Goal: Task Accomplishment & Management: Use online tool/utility

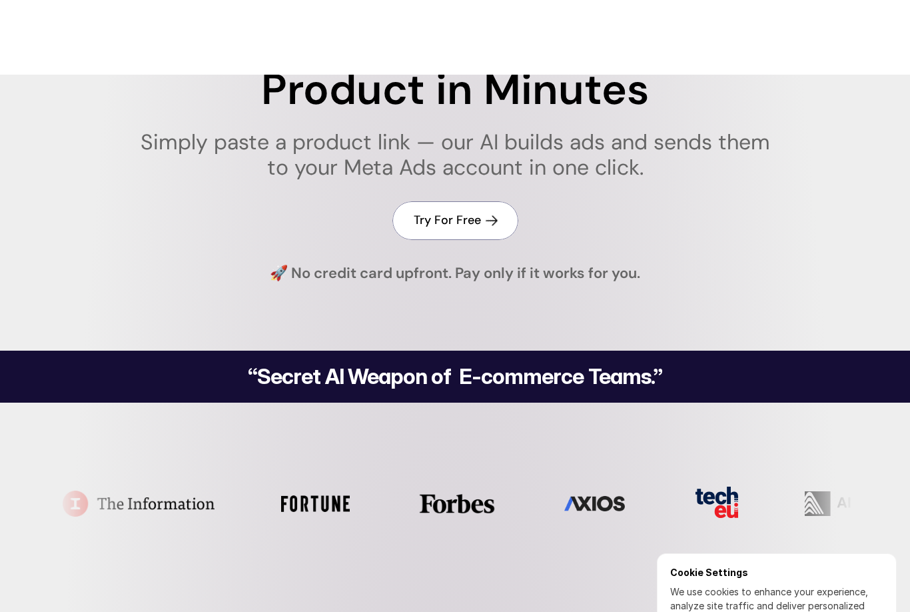
scroll to position [95, 0]
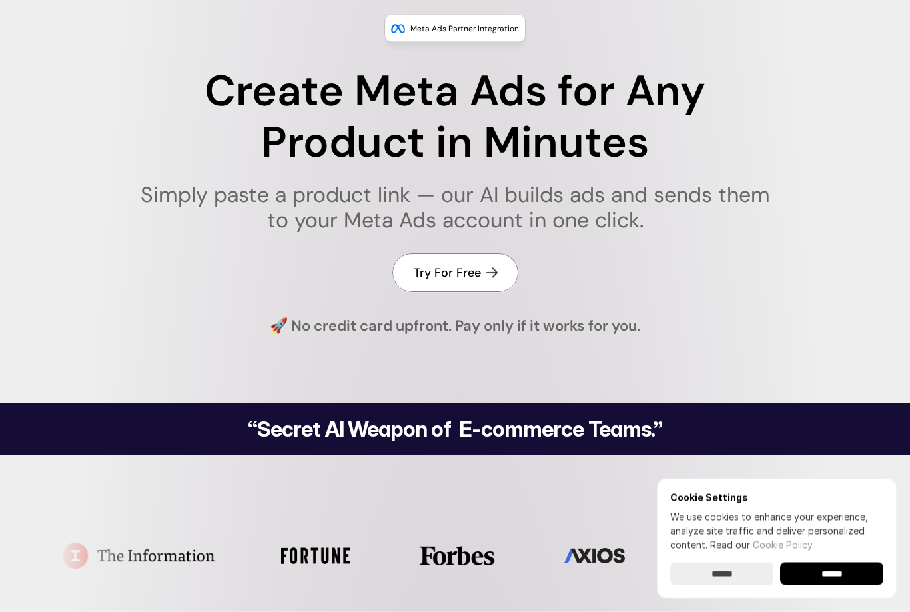
click at [490, 282] on link "Try For Free" at bounding box center [455, 273] width 126 height 38
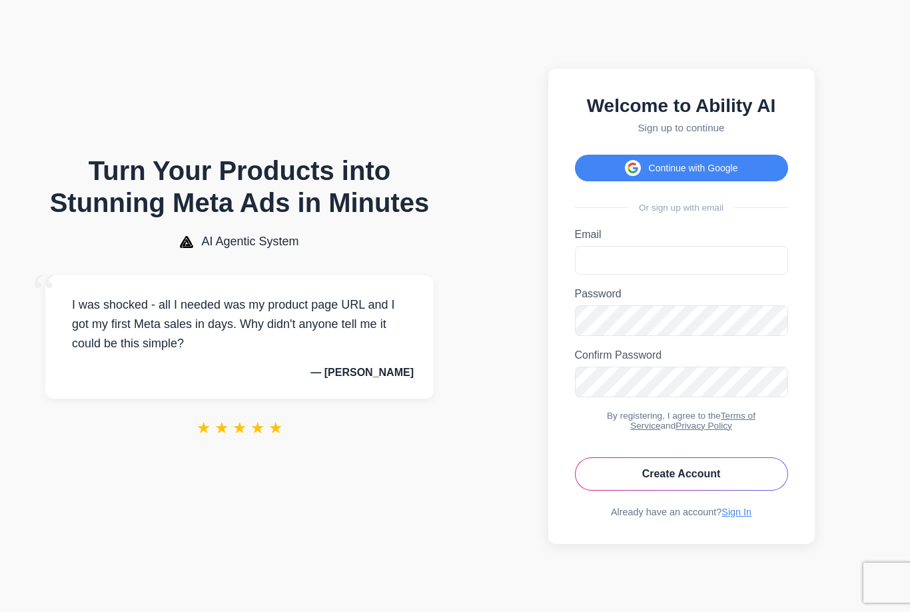
click at [713, 181] on button "Continue with Google" at bounding box center [681, 168] width 213 height 27
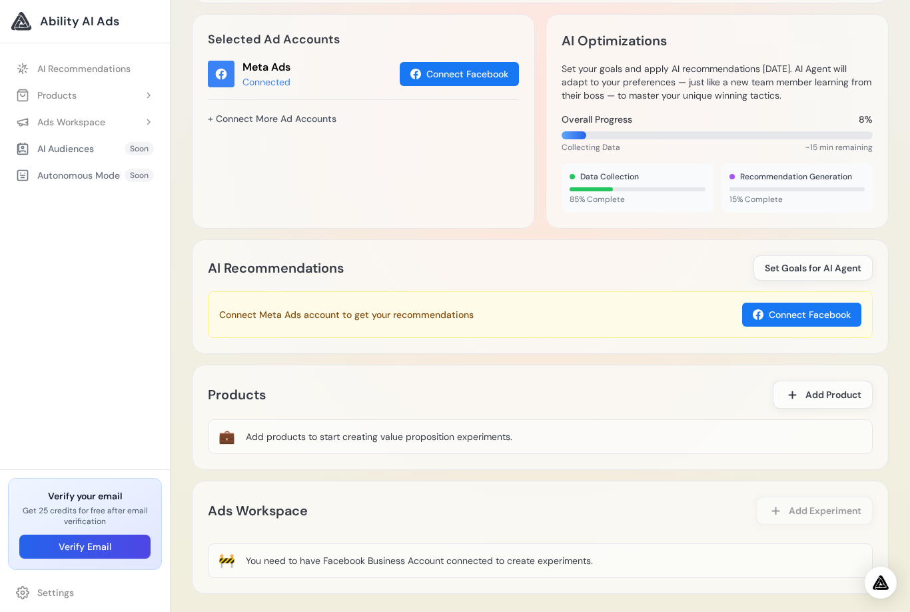
scroll to position [468, 0]
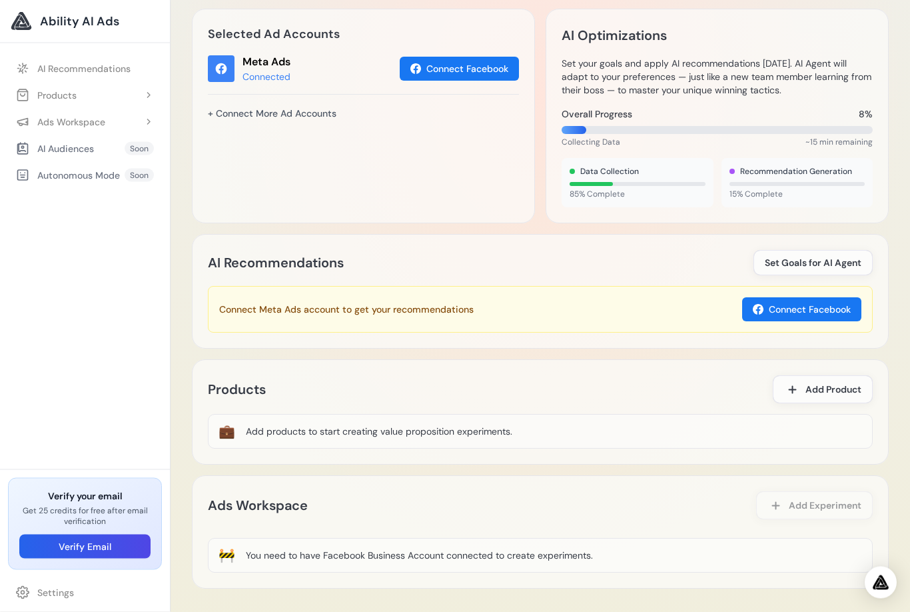
click at [520, 428] on div "💼 Add products to start creating value proposition experiments." at bounding box center [540, 431] width 665 height 35
click at [834, 386] on span "Add Product" at bounding box center [834, 389] width 56 height 13
click at [817, 400] on button "Add Product" at bounding box center [823, 390] width 100 height 28
click at [819, 388] on span "Add Product" at bounding box center [834, 389] width 56 height 13
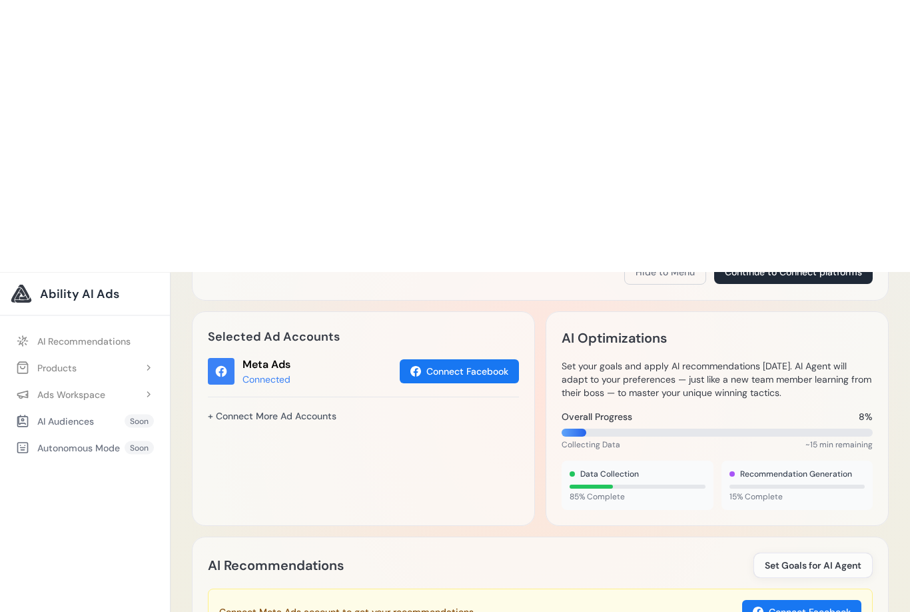
scroll to position [0, 0]
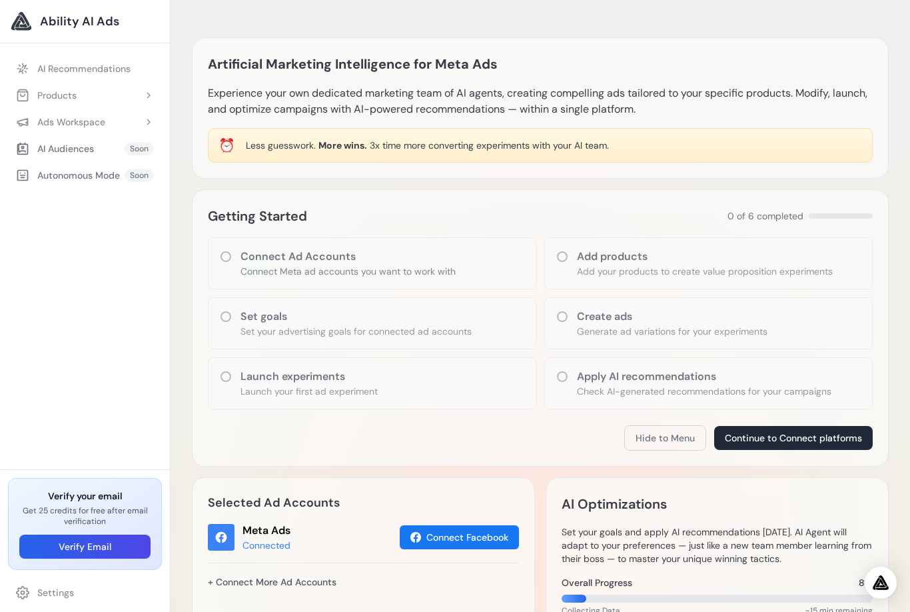
click at [91, 93] on button "Products" at bounding box center [85, 95] width 154 height 24
click at [75, 119] on link "Add Product" at bounding box center [91, 122] width 141 height 24
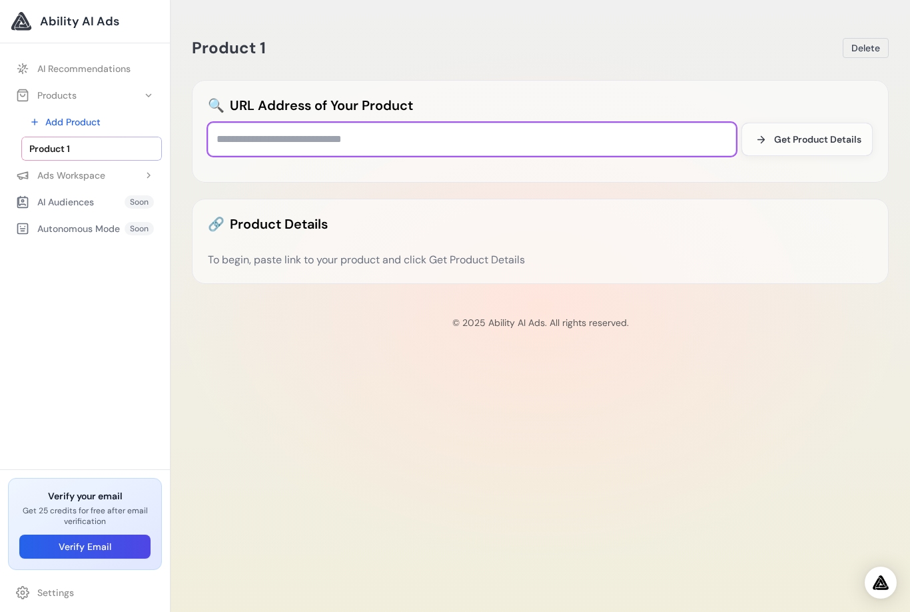
click at [411, 133] on input "text" at bounding box center [472, 139] width 528 height 33
click at [261, 137] on input "text" at bounding box center [472, 139] width 528 height 33
paste input "**********"
type input "**********"
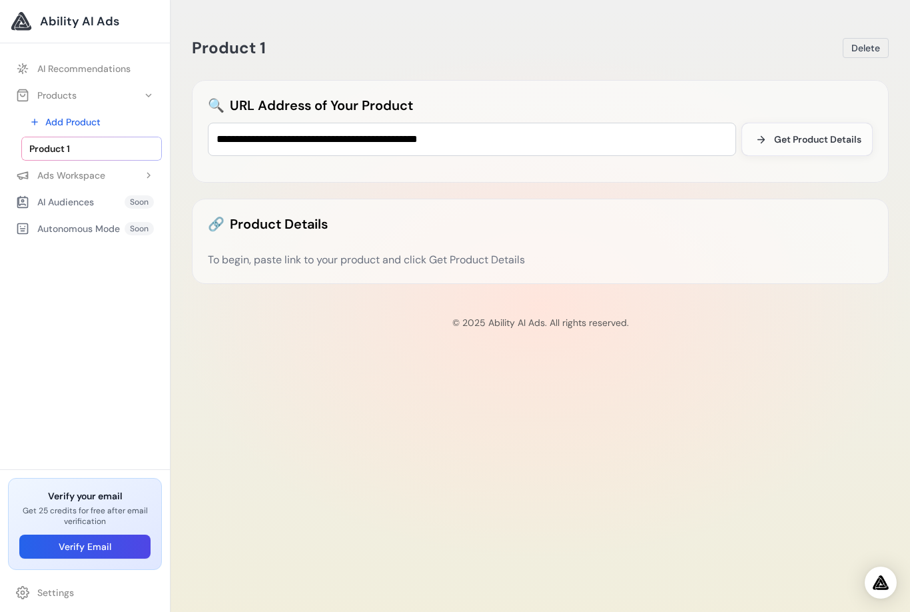
click at [805, 141] on span "Get Product Details" at bounding box center [817, 139] width 87 height 13
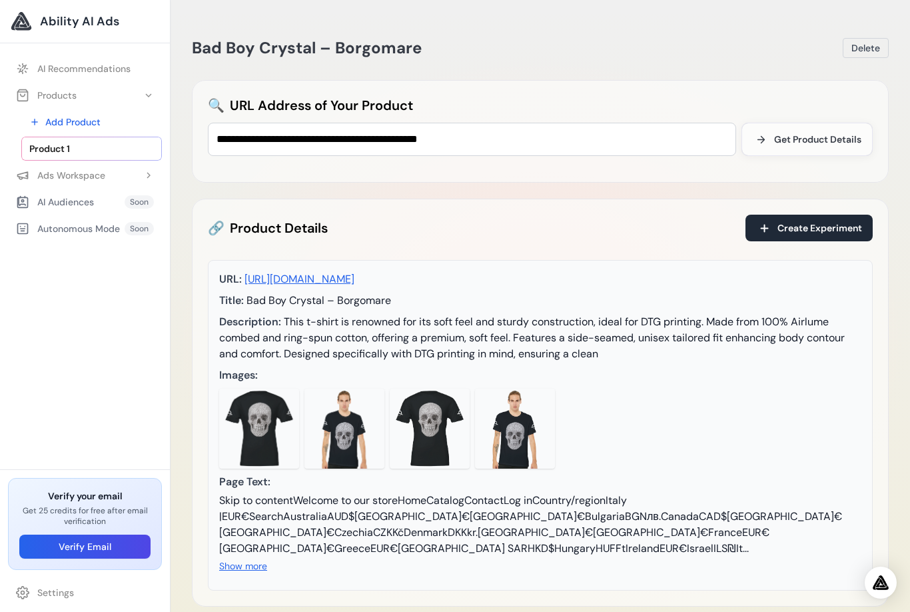
click at [79, 139] on link "Product 1" at bounding box center [91, 149] width 141 height 24
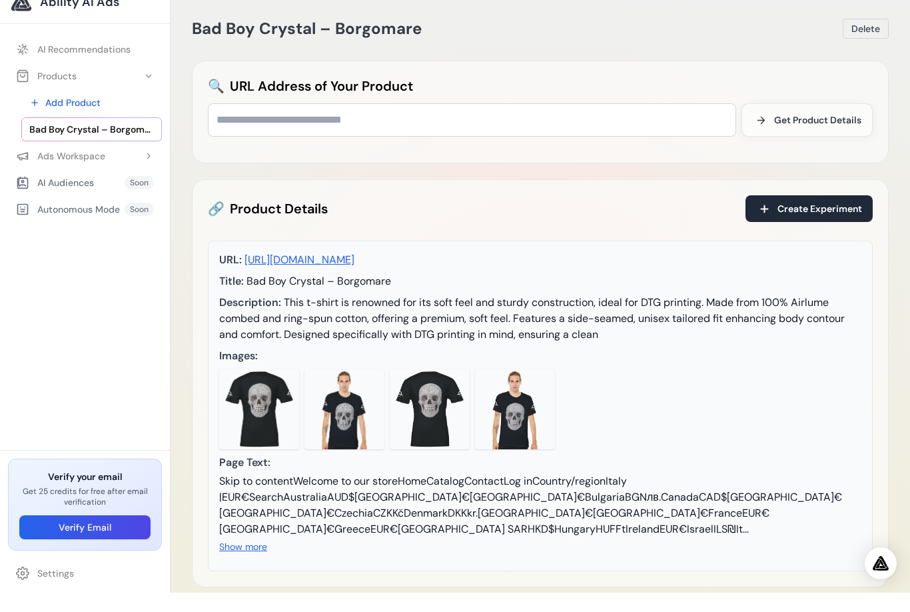
scroll to position [43, 0]
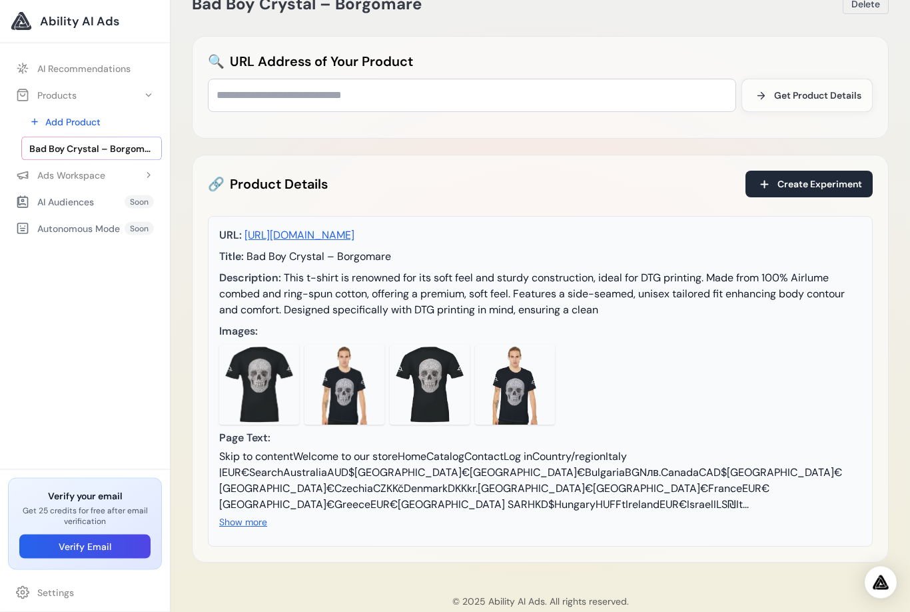
click at [446, 380] on img at bounding box center [430, 385] width 80 height 80
click at [447, 396] on img at bounding box center [430, 385] width 80 height 80
click at [446, 402] on img at bounding box center [430, 385] width 80 height 80
click at [522, 460] on div "Skip to contentWelcome to our storeHomeCatalogContactLog inCountry/regionItaly …" at bounding box center [540, 481] width 642 height 64
click at [553, 458] on div "Skip to contentWelcome to our storeHomeCatalogContactLog inCountry/regionItaly …" at bounding box center [540, 481] width 642 height 64
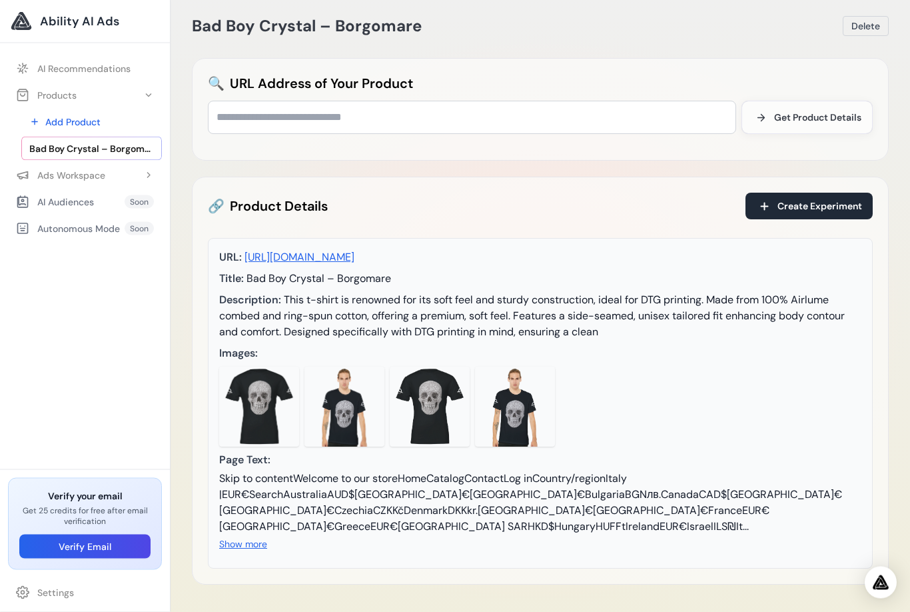
scroll to position [21, 0]
click at [60, 174] on div "Ads Workspace" at bounding box center [60, 175] width 89 height 13
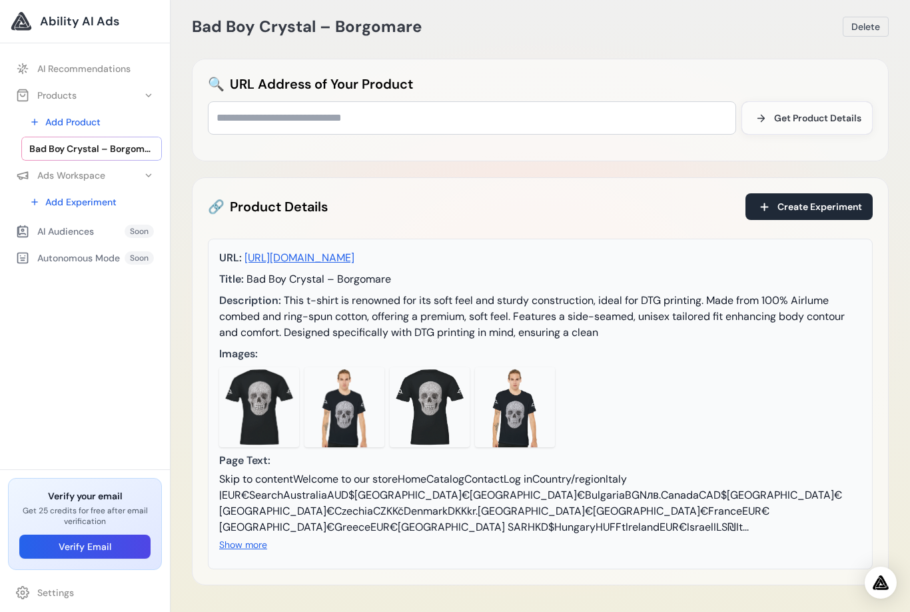
click at [113, 205] on link "Add Experiment" at bounding box center [91, 202] width 141 height 24
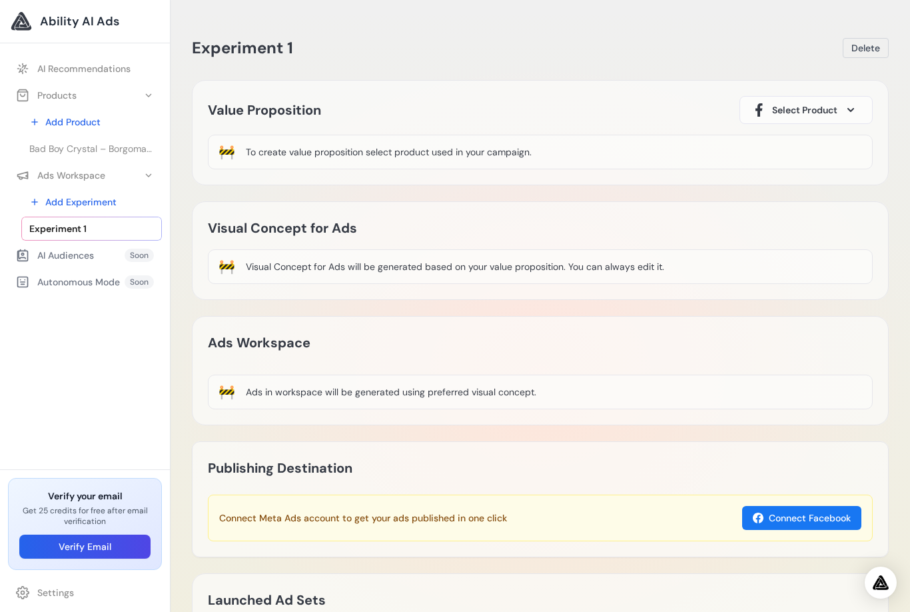
click at [494, 265] on div "Visual Concept for Ads will be generated based on your value proposition. You c…" at bounding box center [455, 266] width 418 height 13
click at [410, 268] on div "Visual Concept for Ads will be generated based on your value proposition. You c…" at bounding box center [455, 266] width 418 height 13
click at [475, 475] on div "Publishing Destination" at bounding box center [540, 467] width 665 height 21
click at [386, 269] on div "Visual Concept for Ads will be generated based on your value proposition. You c…" at bounding box center [455, 266] width 418 height 13
click at [241, 263] on div "🚧 Visual Concept for Ads will be generated based on your value proposition. You…" at bounding box center [540, 266] width 665 height 35
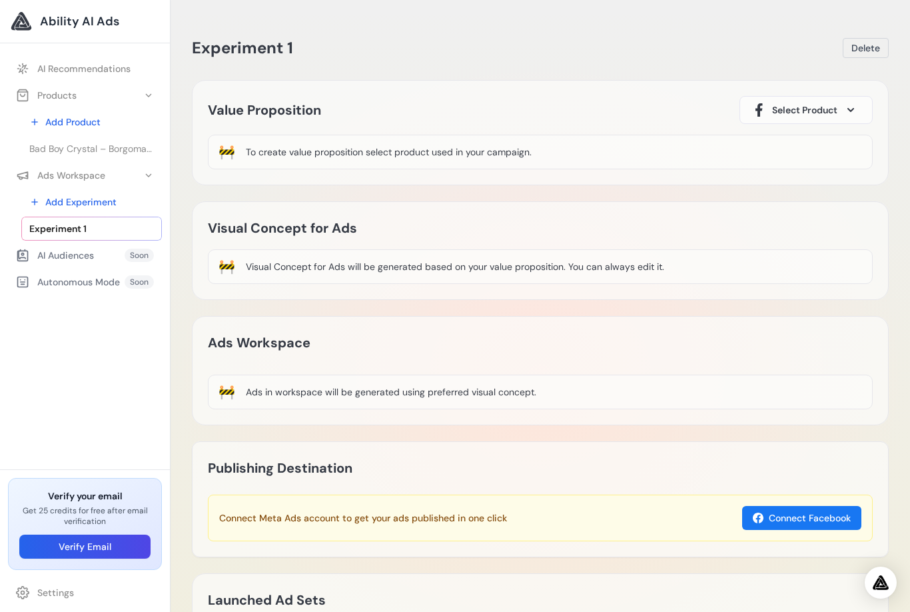
click at [306, 148] on div "To create value proposition select product used in your campaign." at bounding box center [389, 151] width 286 height 13
click at [287, 127] on div "Value Proposition Select Product 🚧 To create value proposition select product u…" at bounding box center [540, 132] width 697 height 105
click at [289, 121] on div "Value Proposition Select Product" at bounding box center [540, 110] width 665 height 28
click at [288, 135] on div "🚧 To create value proposition select product used in your campaign." at bounding box center [540, 152] width 665 height 35
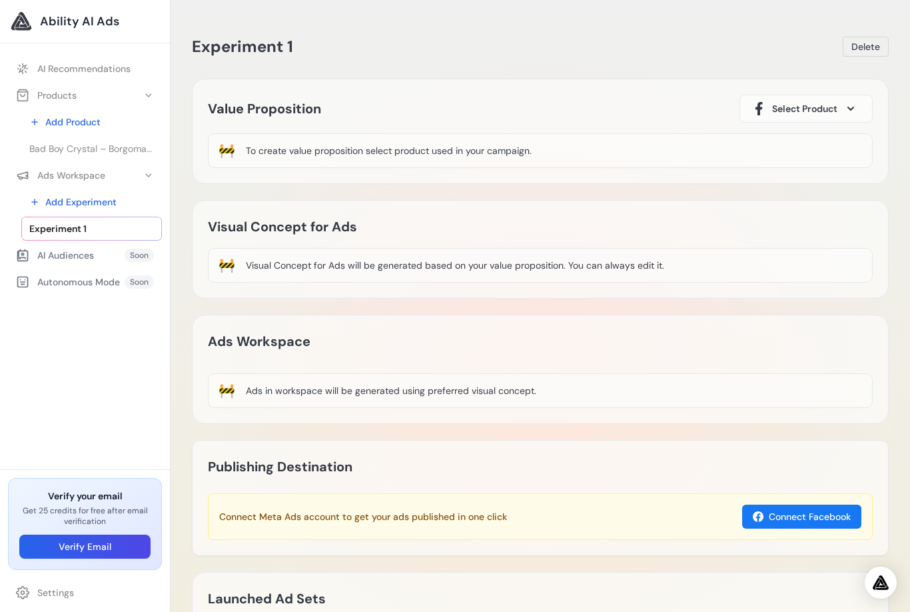
click at [314, 257] on div "🚧 Visual Concept for Ads will be generated based on your value proposition. You…" at bounding box center [540, 265] width 665 height 35
click at [316, 273] on div "🚧 Visual Concept for Ads will be generated based on your value proposition. You…" at bounding box center [540, 265] width 665 height 35
click at [290, 396] on div "Ads in workspace will be generated using preferred visual concept." at bounding box center [391, 390] width 291 height 13
click at [301, 396] on div "Ads in workspace will be generated using preferred visual concept." at bounding box center [391, 390] width 291 height 13
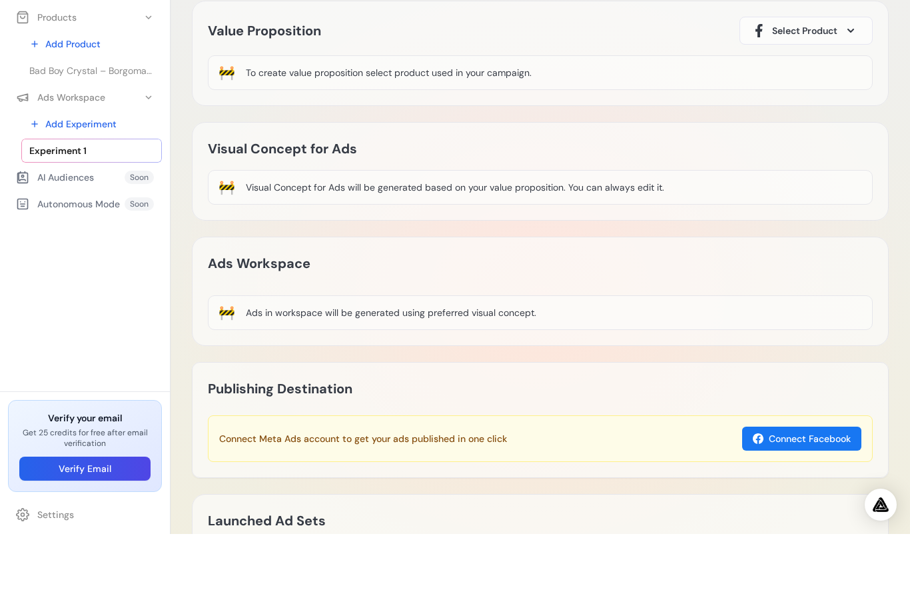
scroll to position [93, 0]
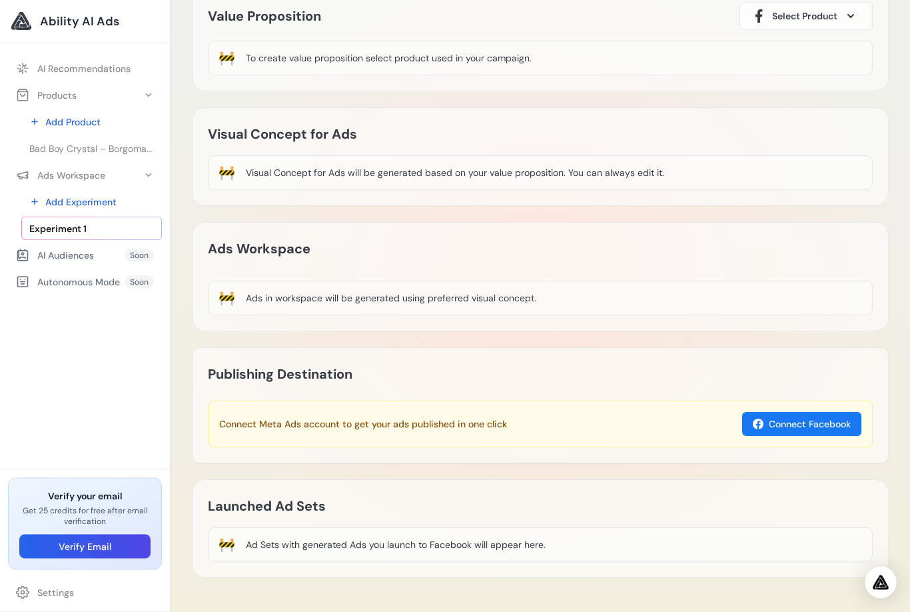
click at [415, 546] on div "Ad Sets with generated Ads you launch to Facebook will appear here." at bounding box center [396, 544] width 300 height 13
click at [409, 544] on div "Ad Sets with generated Ads you launch to Facebook will appear here." at bounding box center [396, 544] width 300 height 13
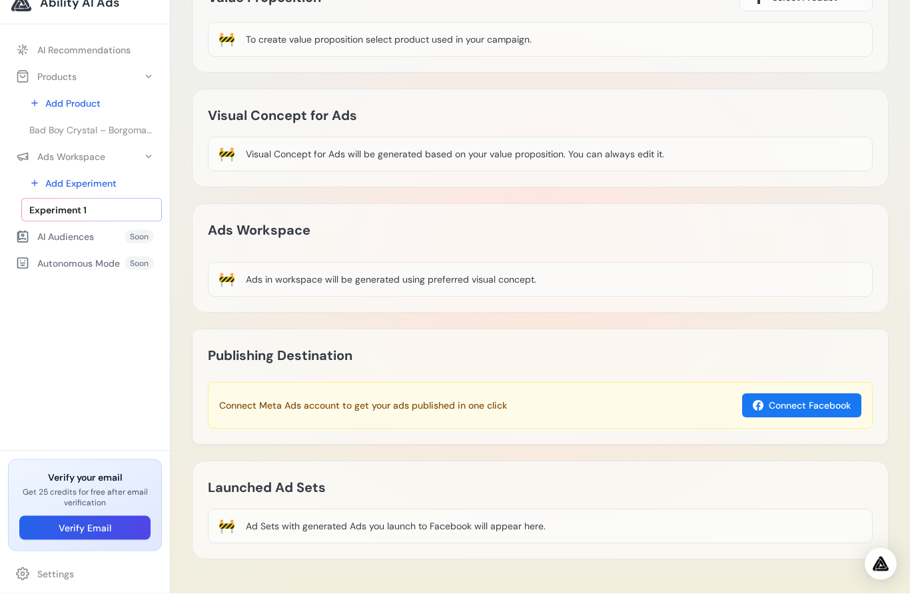
scroll to position [0, 0]
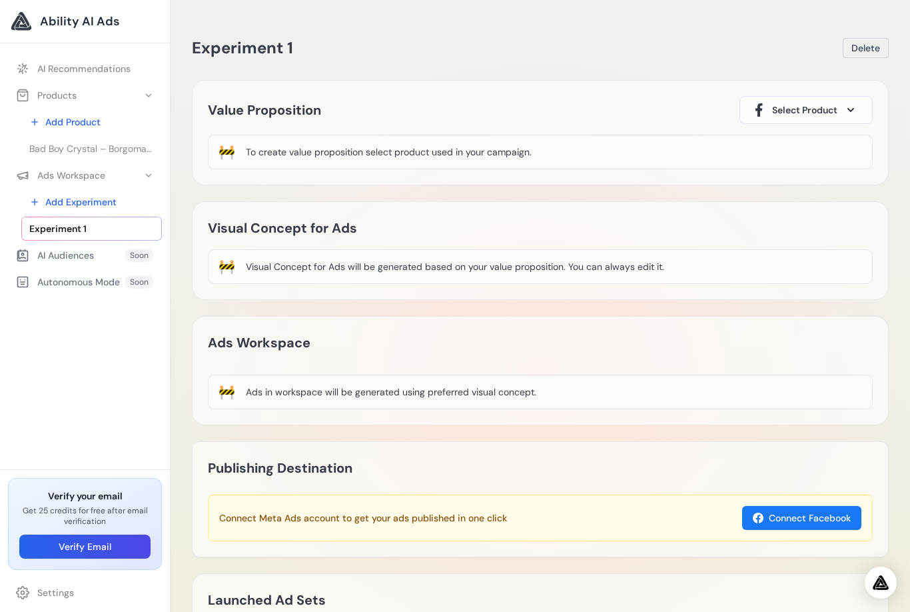
click at [77, 69] on link "AI Recommendations" at bounding box center [85, 69] width 154 height 24
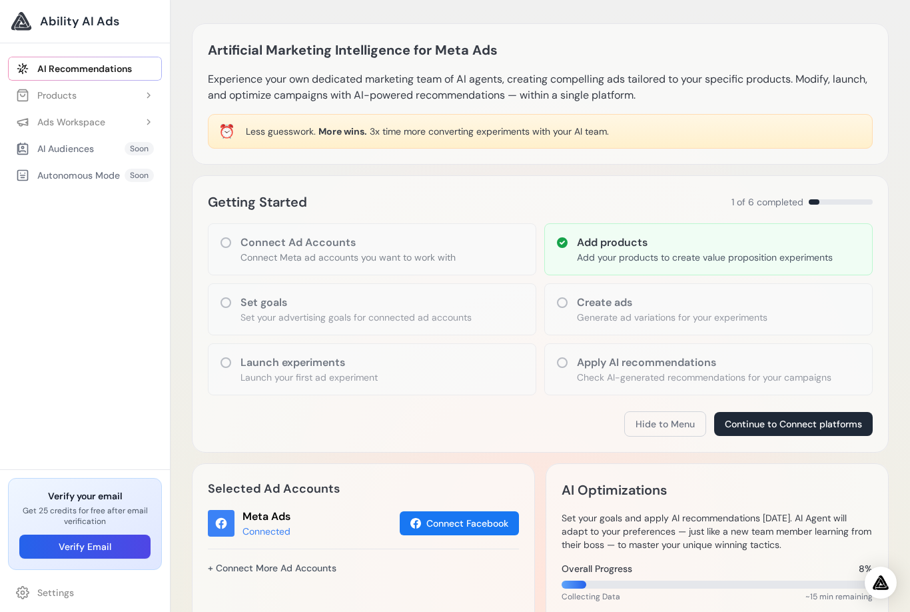
scroll to position [20, 0]
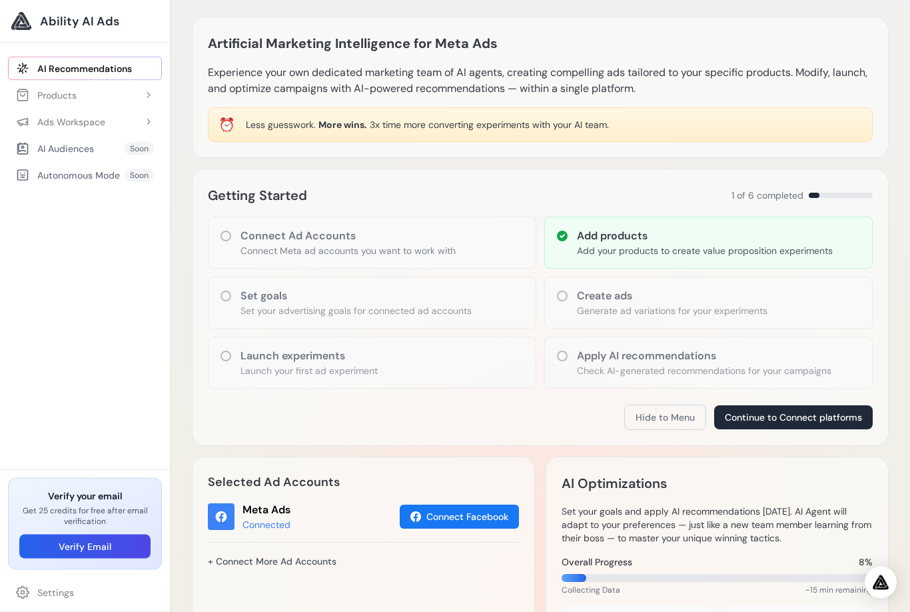
click at [800, 411] on button "Continue to Connect platforms" at bounding box center [793, 418] width 159 height 24
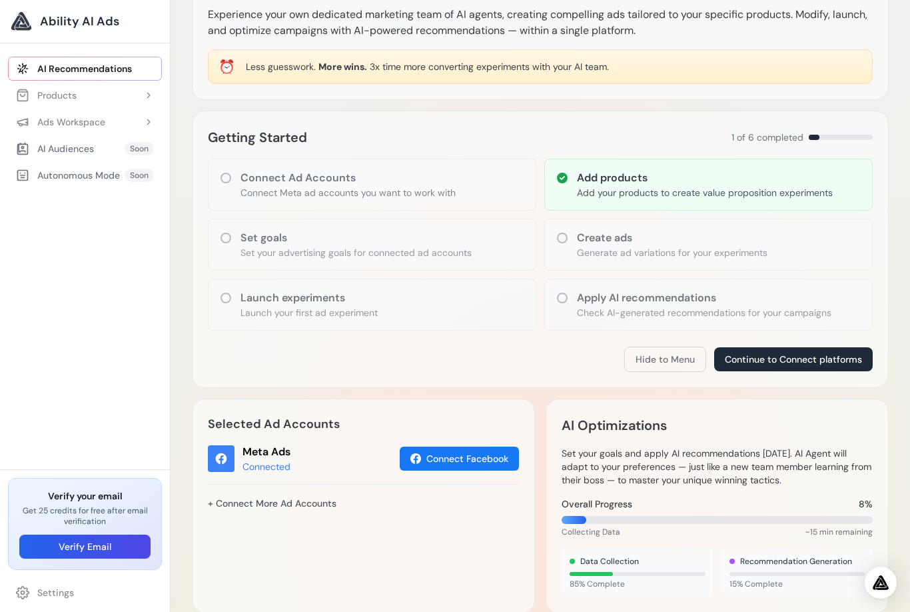
scroll to position [83, 0]
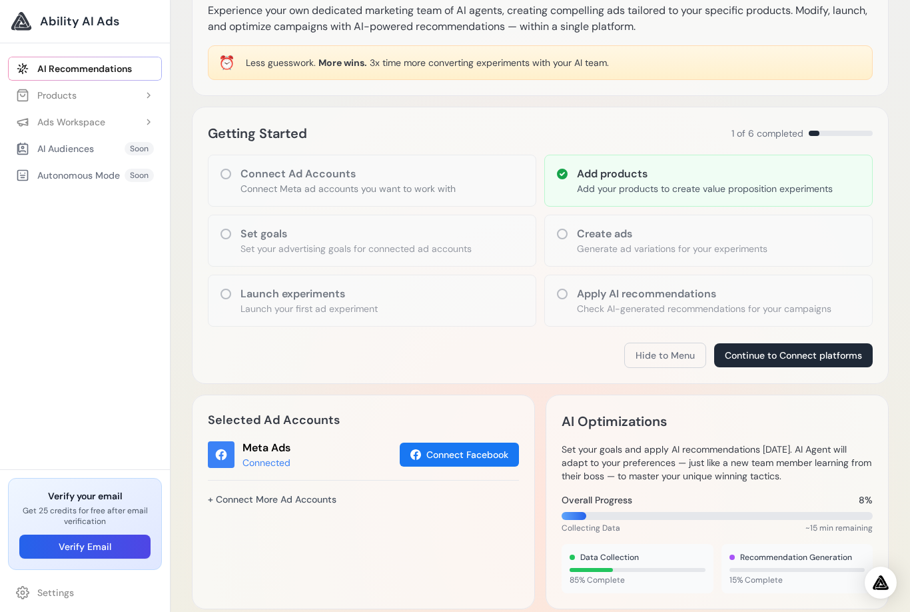
click at [420, 306] on div "Launch experiments Launch your first ad experiment" at bounding box center [372, 301] width 328 height 52
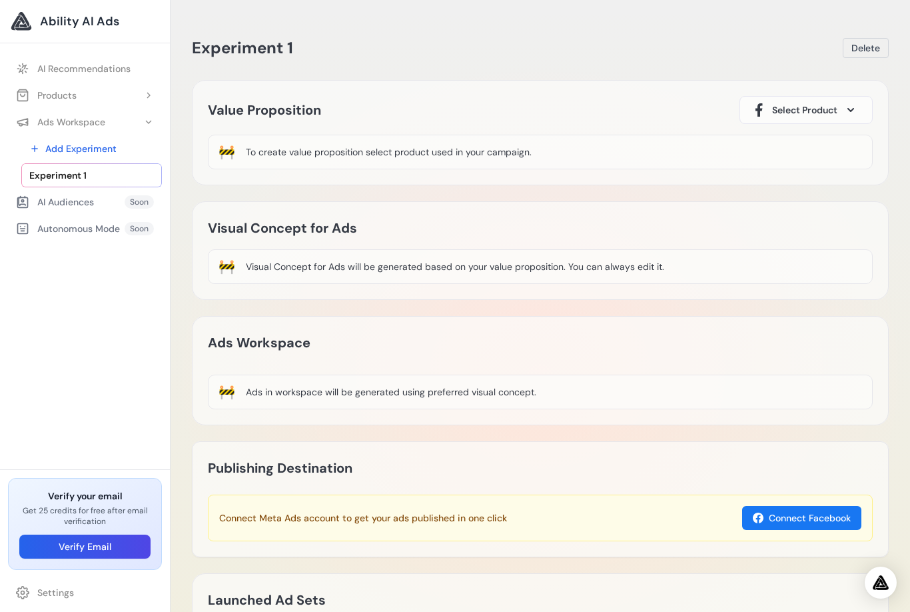
click at [113, 70] on link "AI Recommendations" at bounding box center [85, 69] width 154 height 24
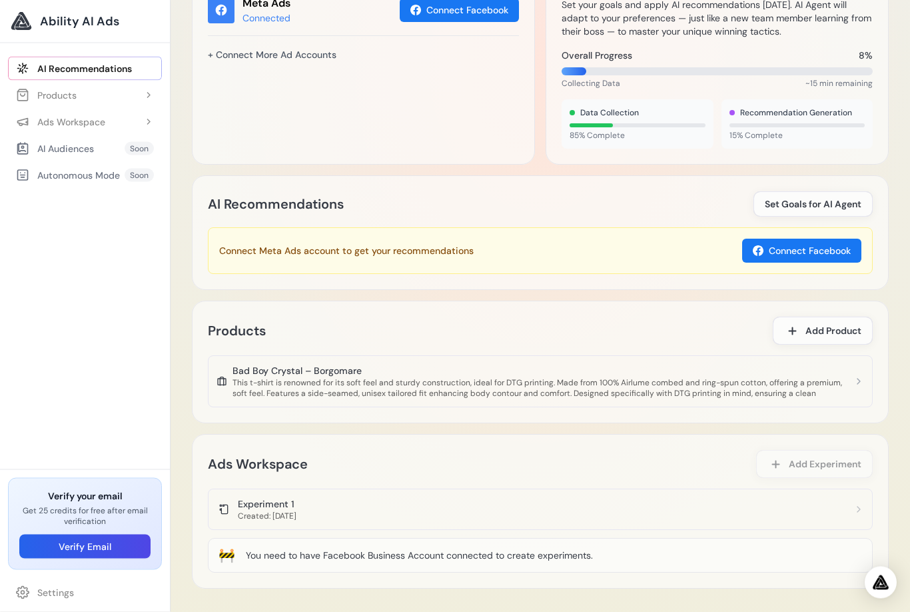
scroll to position [526, 0]
click at [384, 517] on app-experiment-item "Experiment 1 Created: 20/8/2025" at bounding box center [540, 509] width 665 height 41
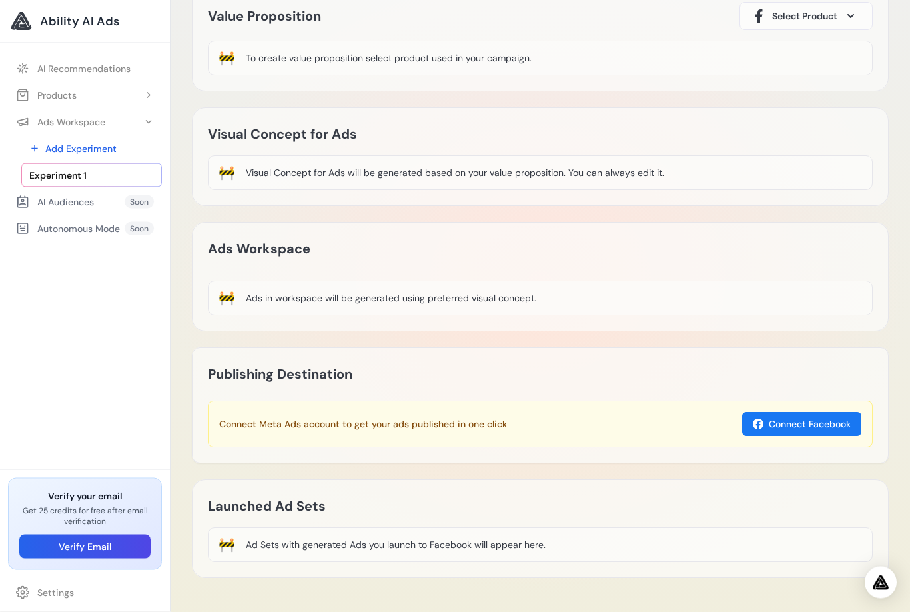
scroll to position [93, 0]
click at [888, 590] on img "Open Intercom Messenger" at bounding box center [881, 582] width 16 height 15
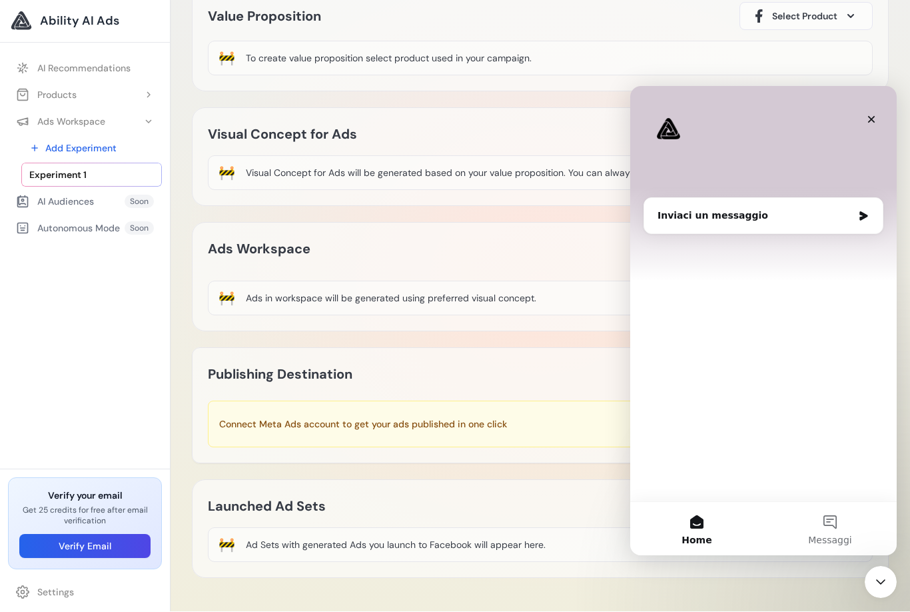
scroll to position [0, 0]
click at [897, 156] on div "Experiment 1 Delete Loading Experiment Processing experiment data... Value Prop…" at bounding box center [540, 259] width 718 height 672
click at [865, 110] on div "Chiudi" at bounding box center [872, 119] width 24 height 24
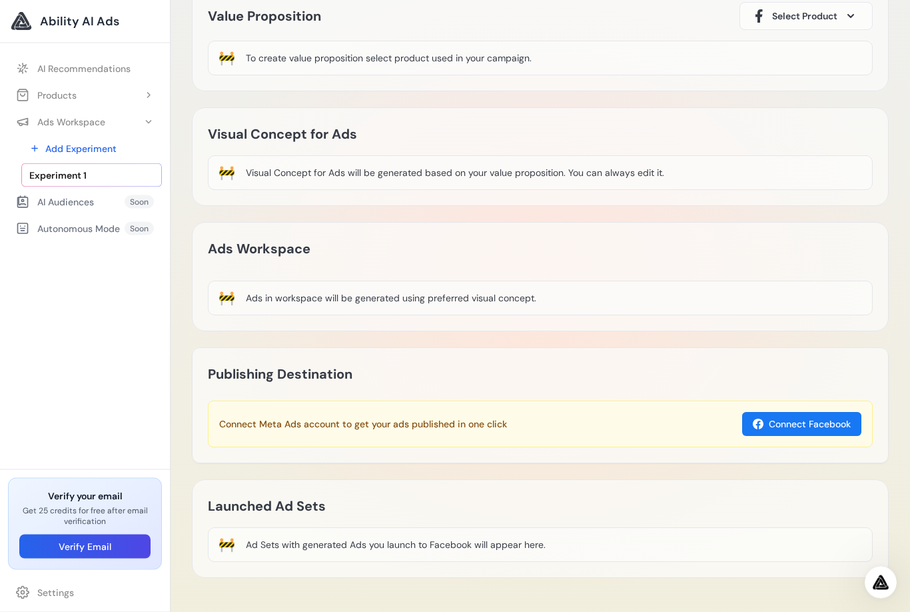
scroll to position [93, 0]
click at [73, 604] on link "Settings" at bounding box center [85, 592] width 154 height 24
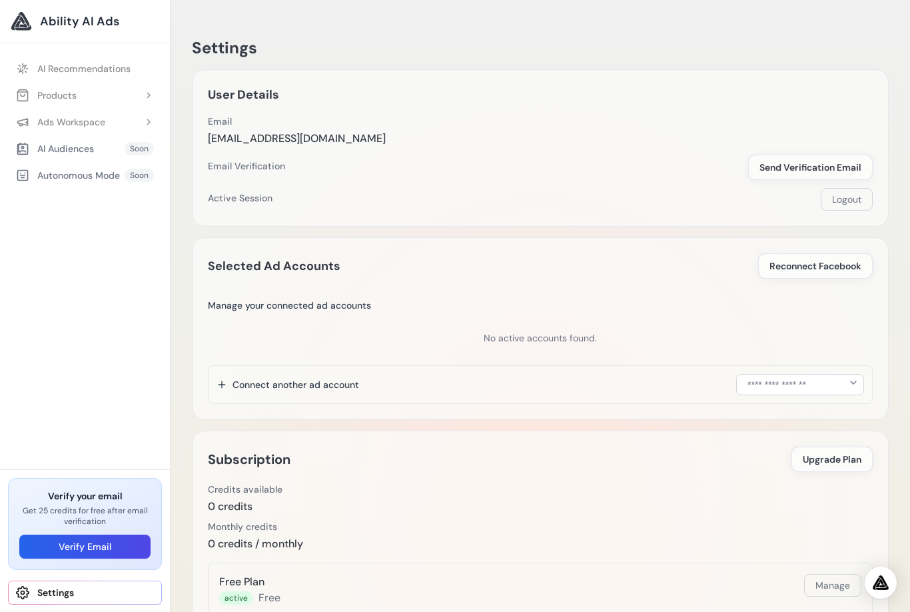
click at [69, 80] on link "AI Recommendations" at bounding box center [85, 69] width 154 height 24
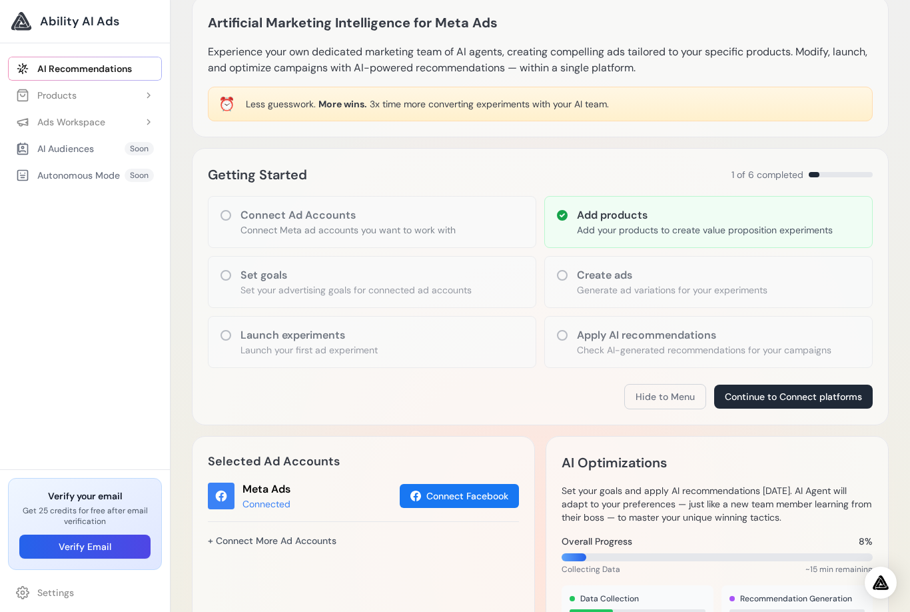
scroll to position [40, 0]
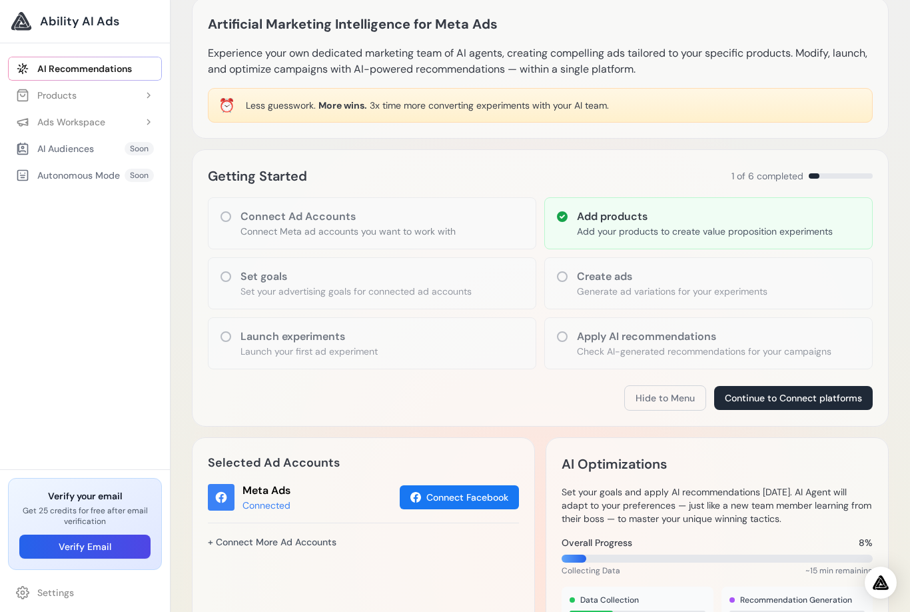
click at [73, 99] on div "Products" at bounding box center [46, 95] width 61 height 13
click at [650, 276] on h3 "Create ads" at bounding box center [672, 277] width 191 height 16
